Goal: Information Seeking & Learning: Learn about a topic

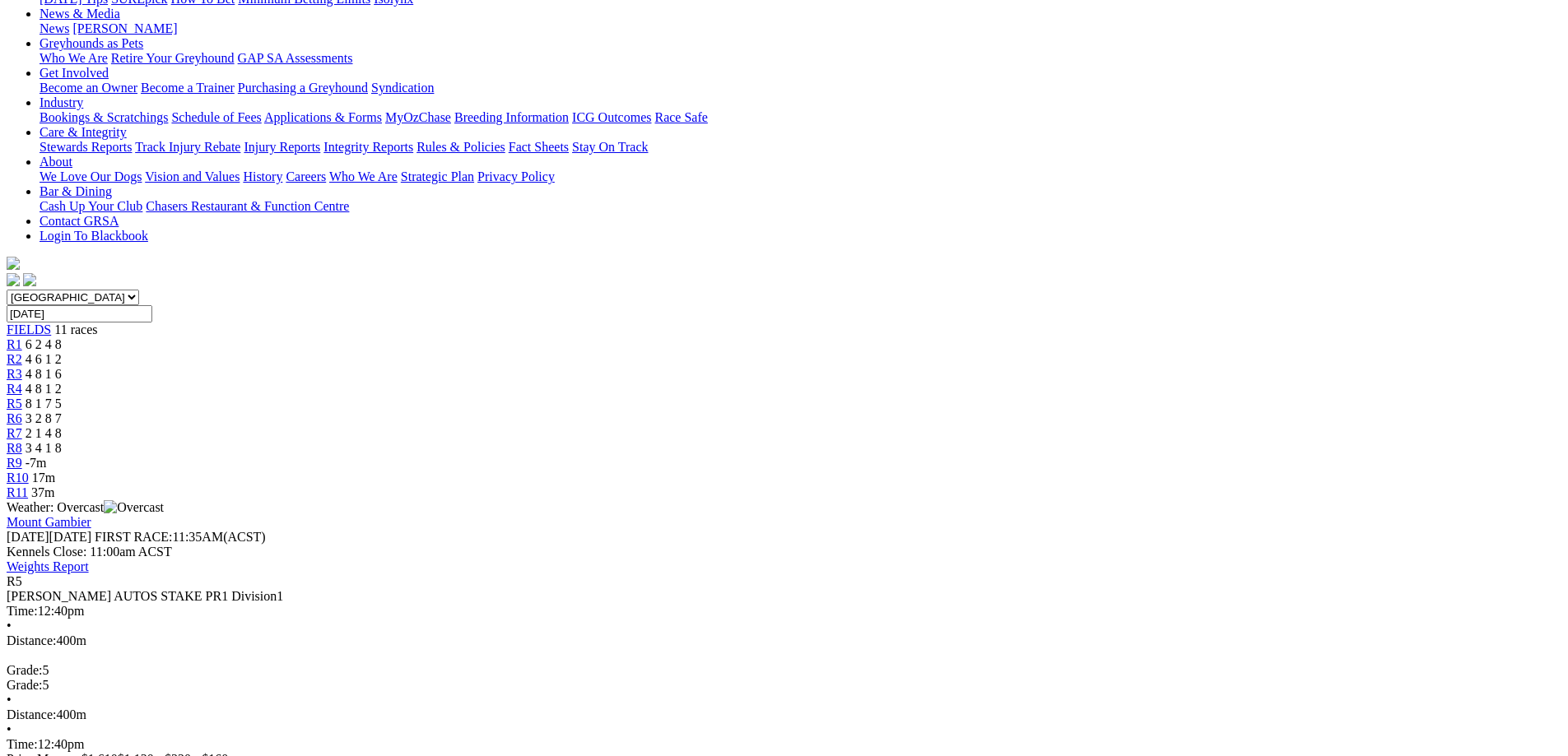
scroll to position [165, 0]
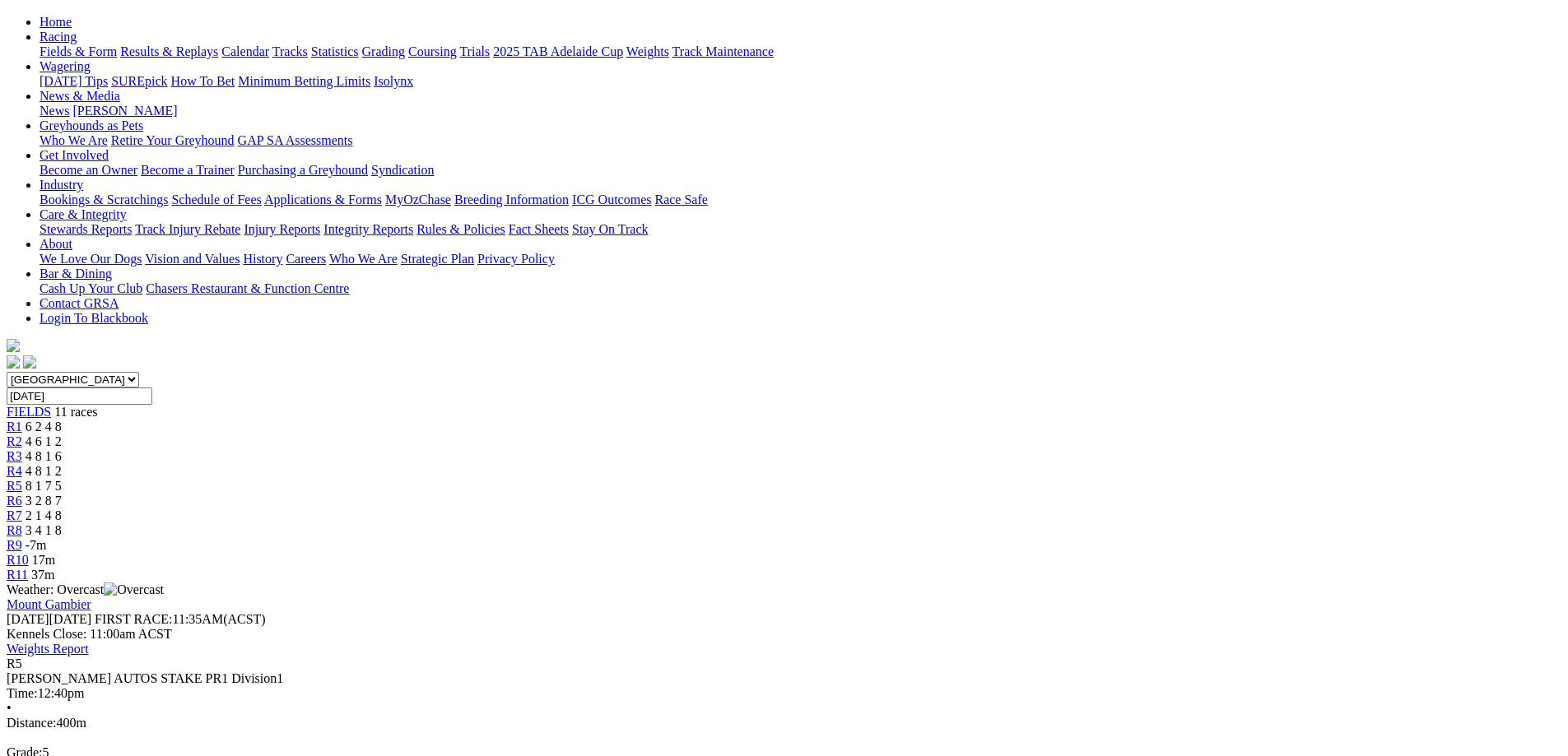
click at [23, 494] on link "R6" at bounding box center [14, 500] width 15 height 14
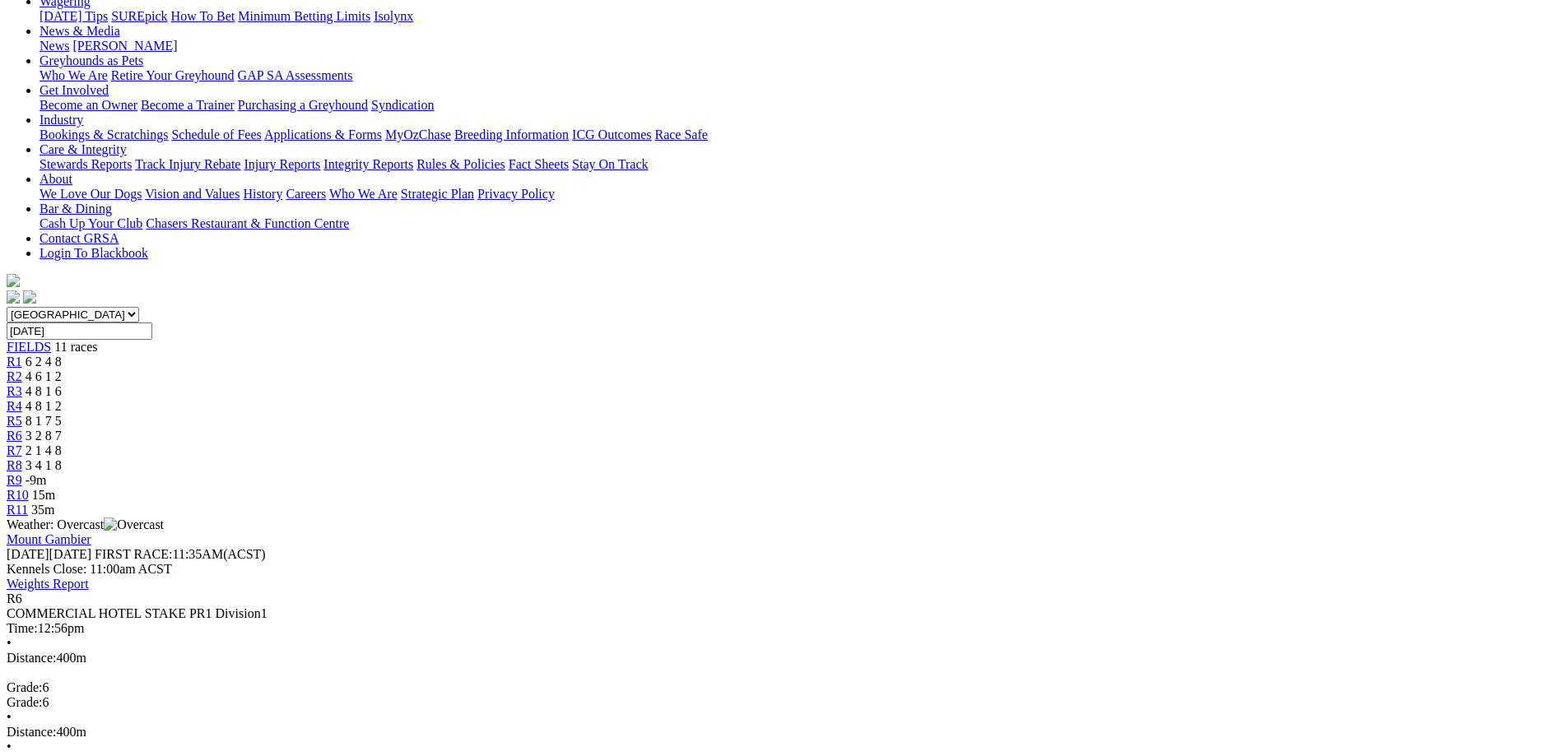
scroll to position [247, 0]
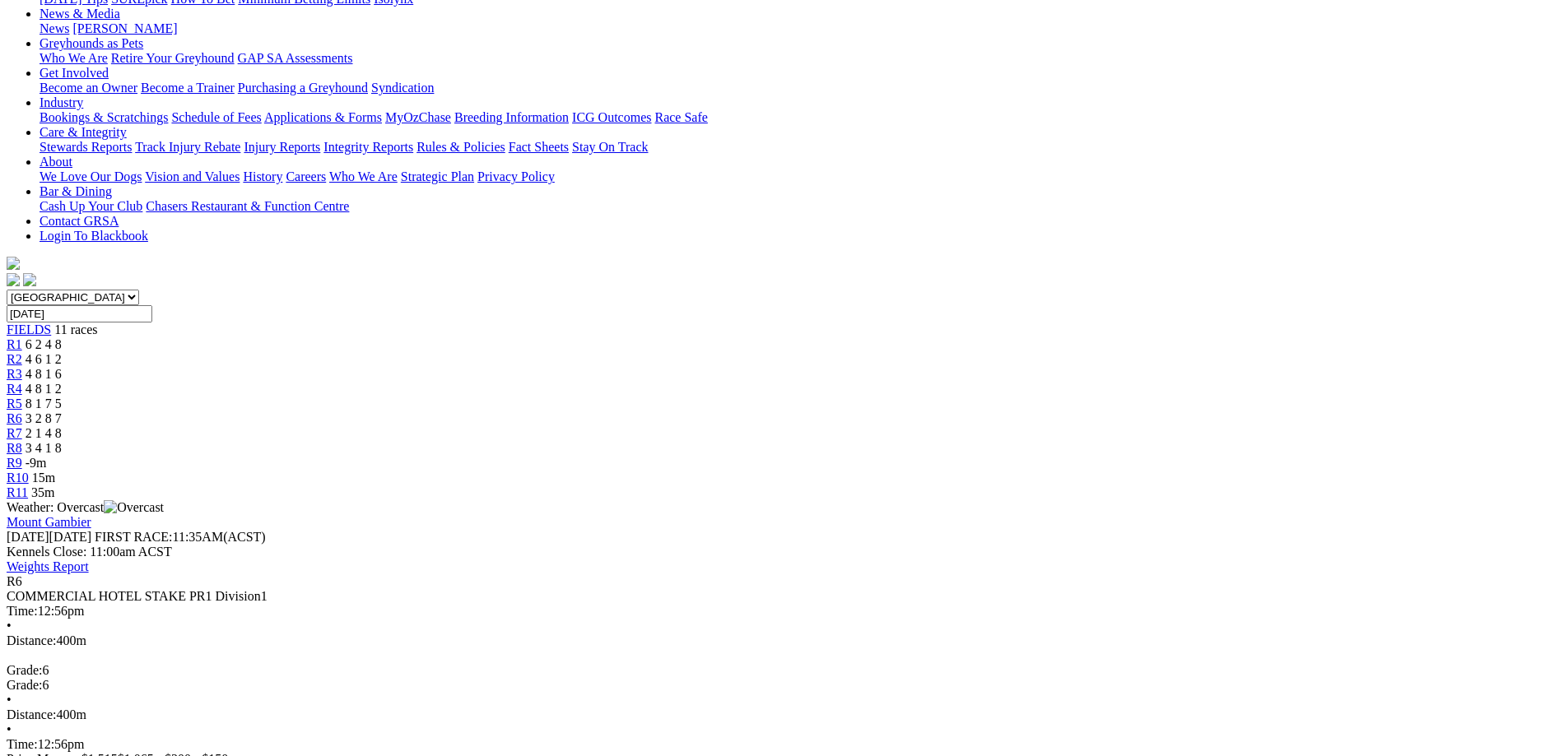
click at [945, 426] on div "R7 2 1 4 8" at bounding box center [784, 433] width 1555 height 14
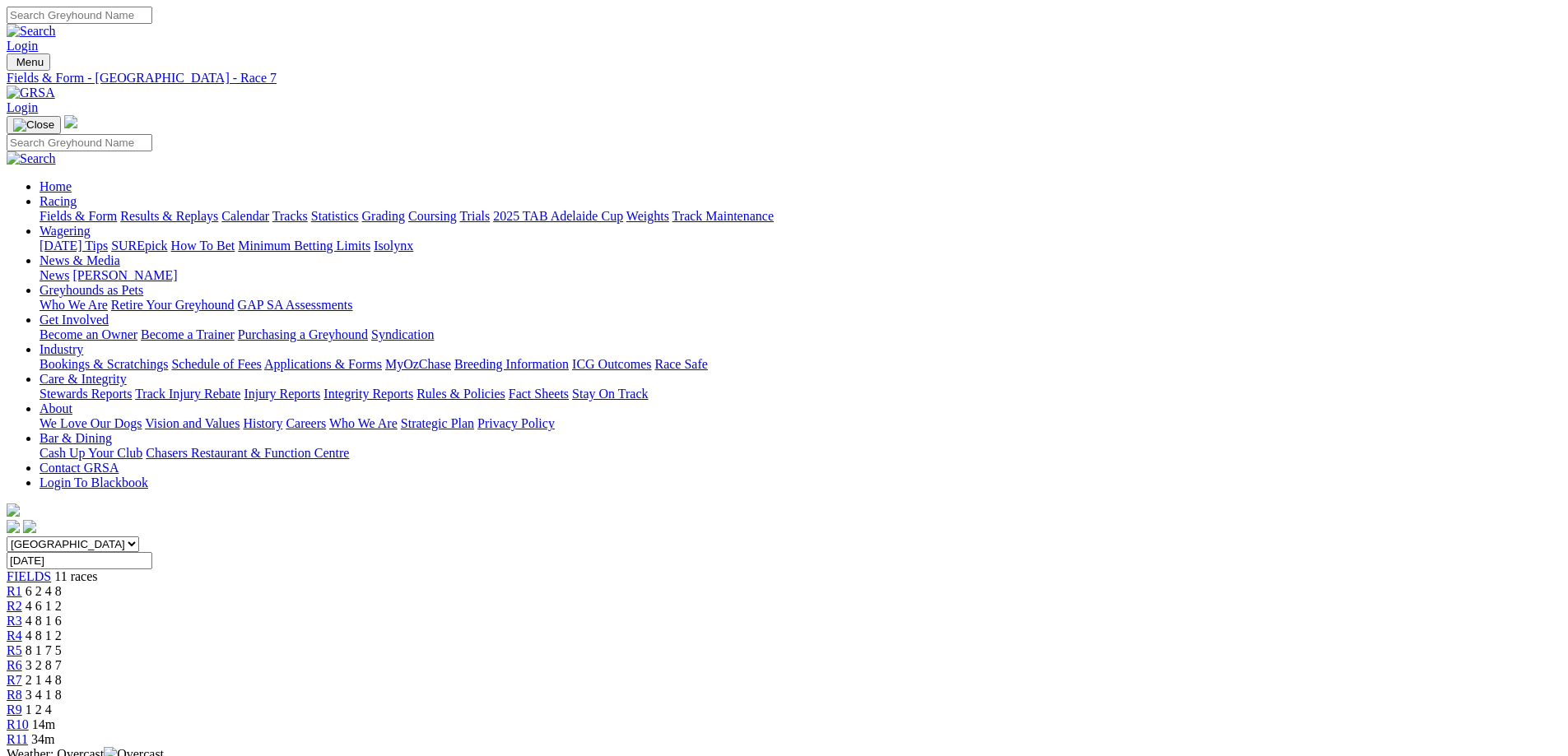
click at [23, 688] on span "R8" at bounding box center [14, 695] width 15 height 14
click at [52, 703] on span "1 2 4" at bounding box center [38, 709] width 26 height 14
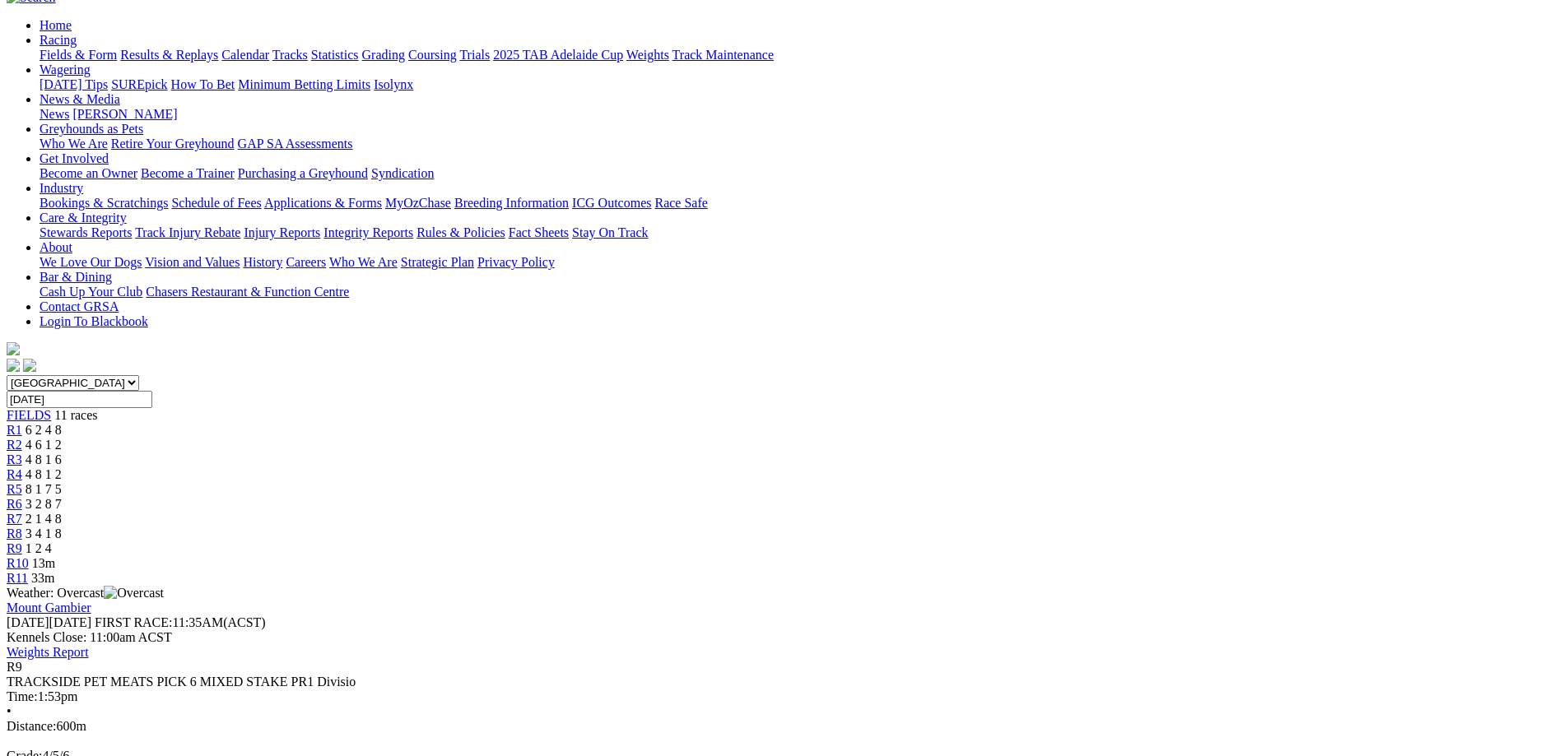
scroll to position [165, 0]
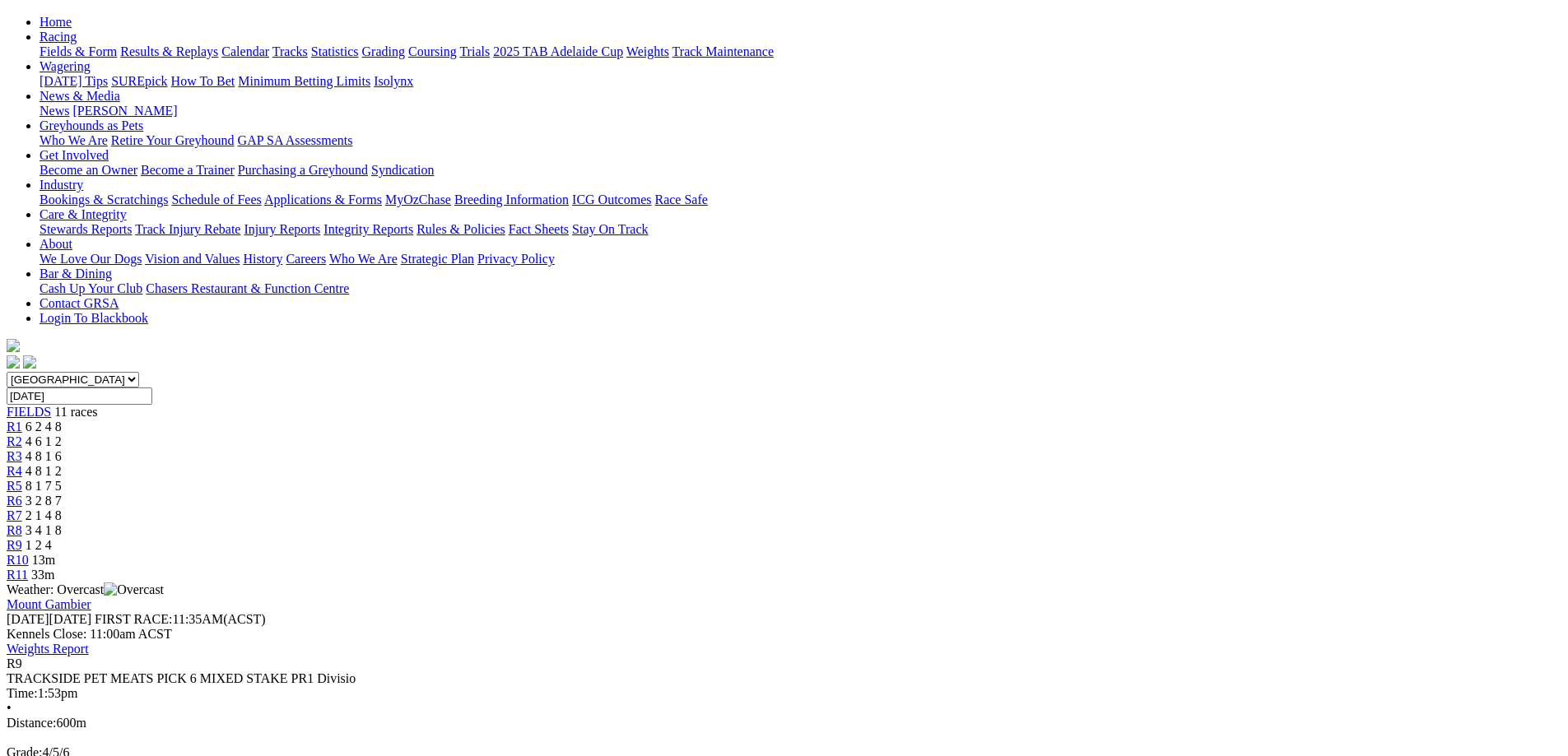
click at [55, 553] on span "13m" at bounding box center [43, 559] width 23 height 14
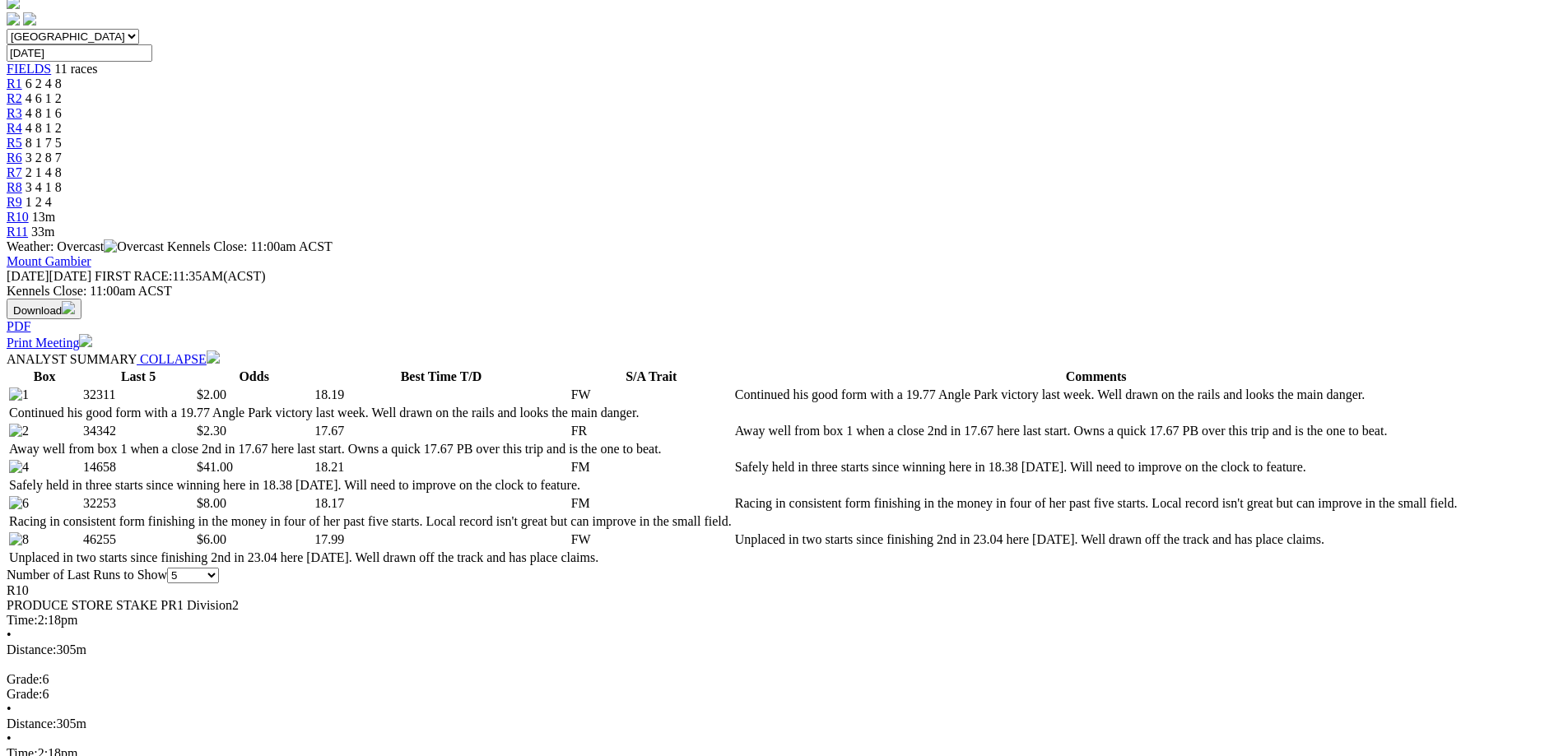
scroll to position [247, 0]
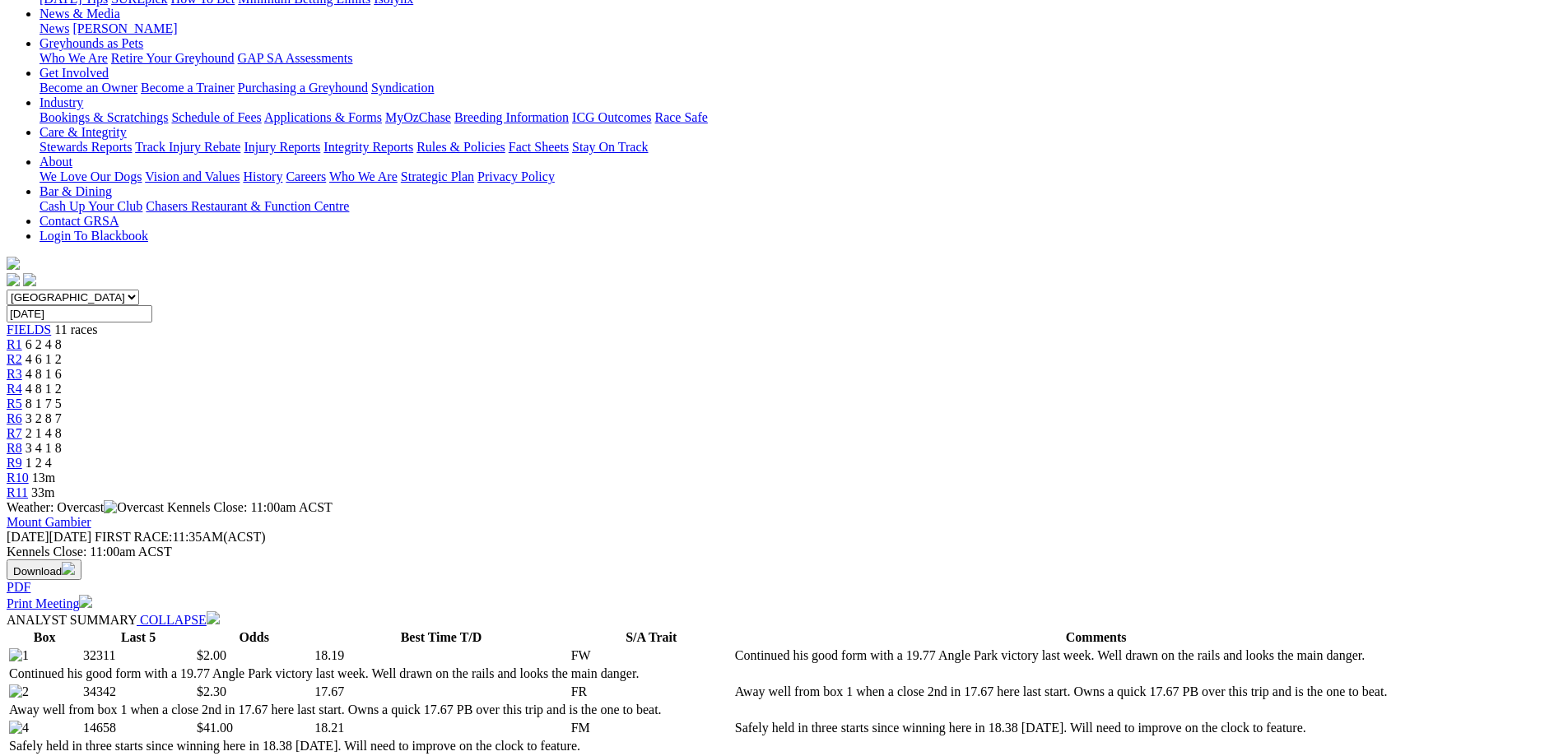
click at [54, 486] on span "33m" at bounding box center [43, 492] width 23 height 14
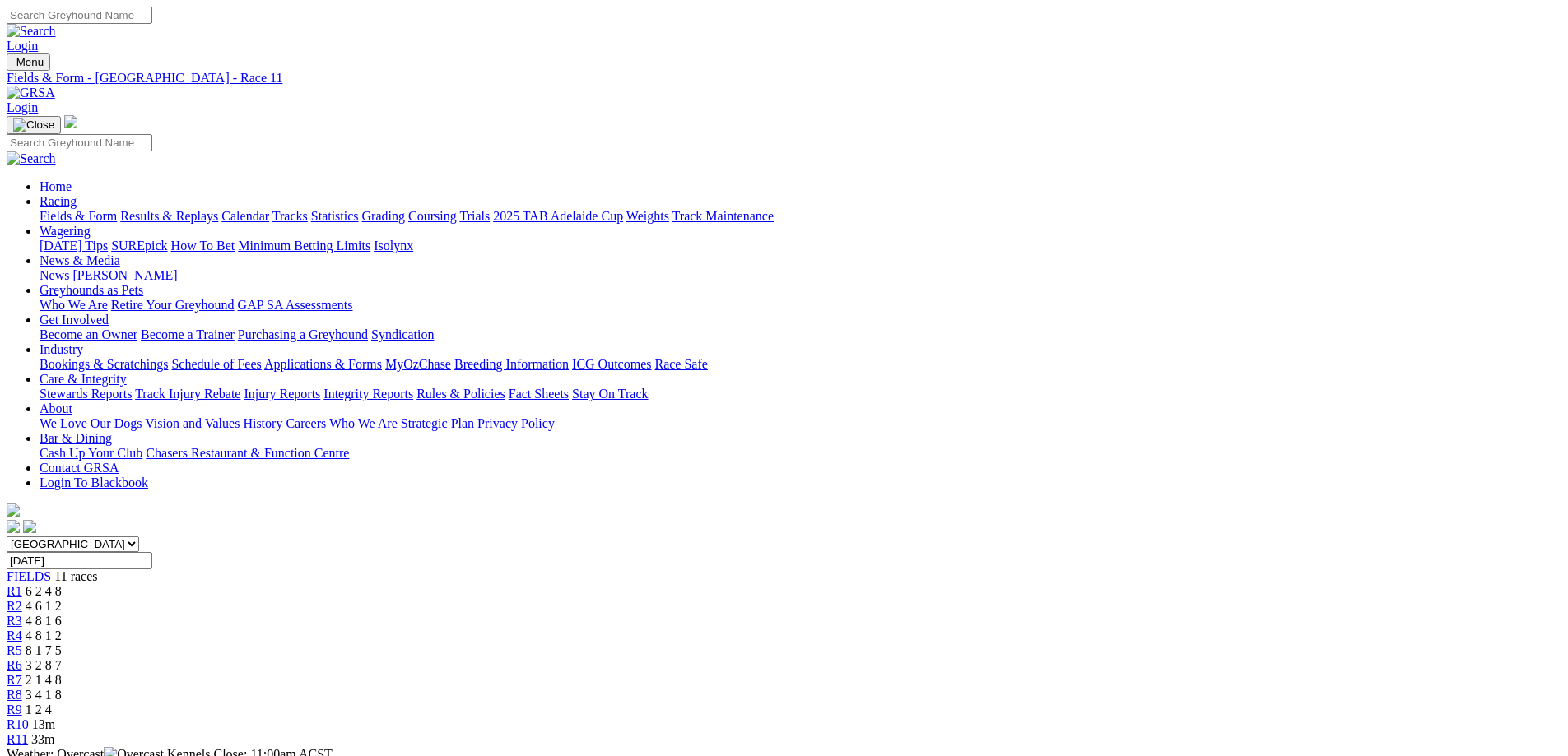
click at [62, 658] on span "3 2 8 7" at bounding box center [43, 665] width 36 height 14
click at [1193, 717] on div "R10 13m" at bounding box center [784, 724] width 1555 height 14
